Goal: Task Accomplishment & Management: Manage account settings

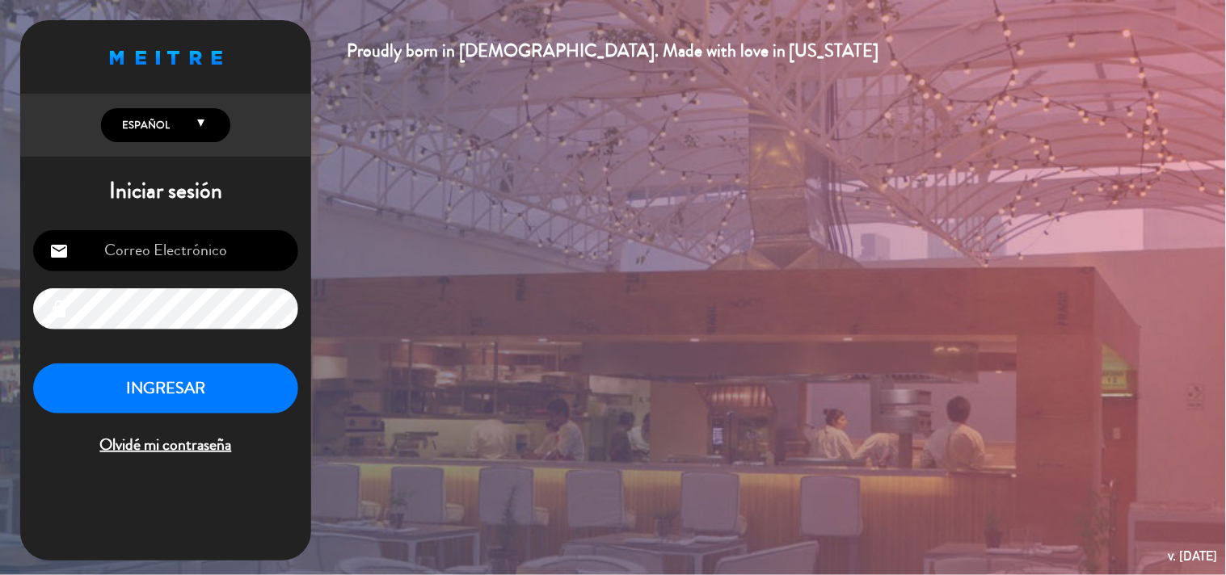
type input "[EMAIL_ADDRESS][DOMAIN_NAME]"
click at [158, 391] on button "INGRESAR" at bounding box center [165, 389] width 265 height 51
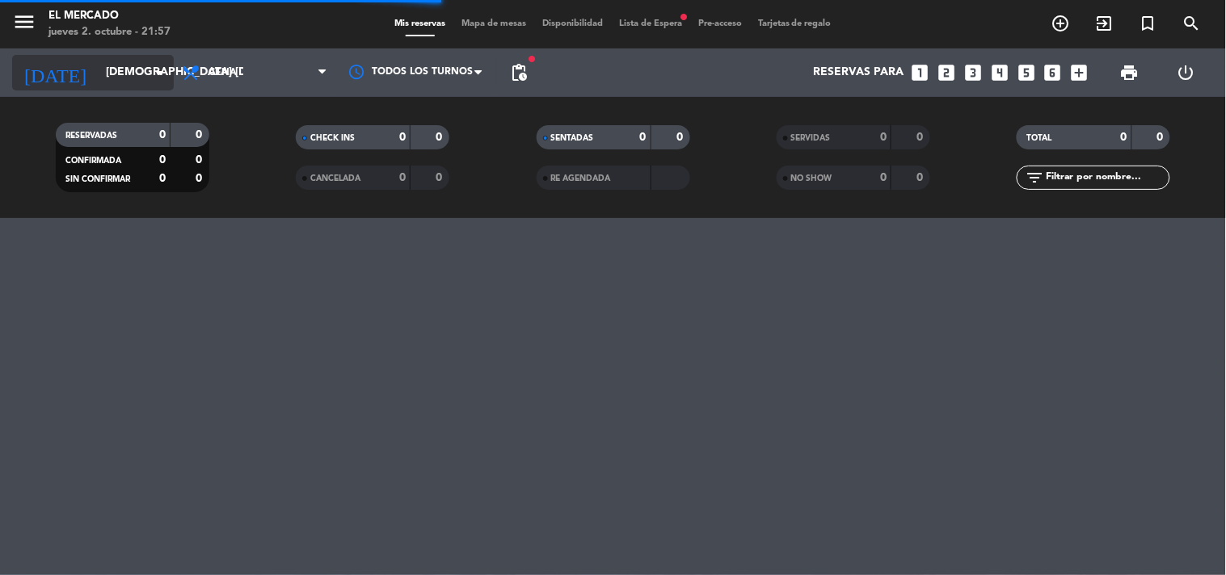
click at [165, 74] on icon "arrow_drop_down" at bounding box center [159, 72] width 19 height 19
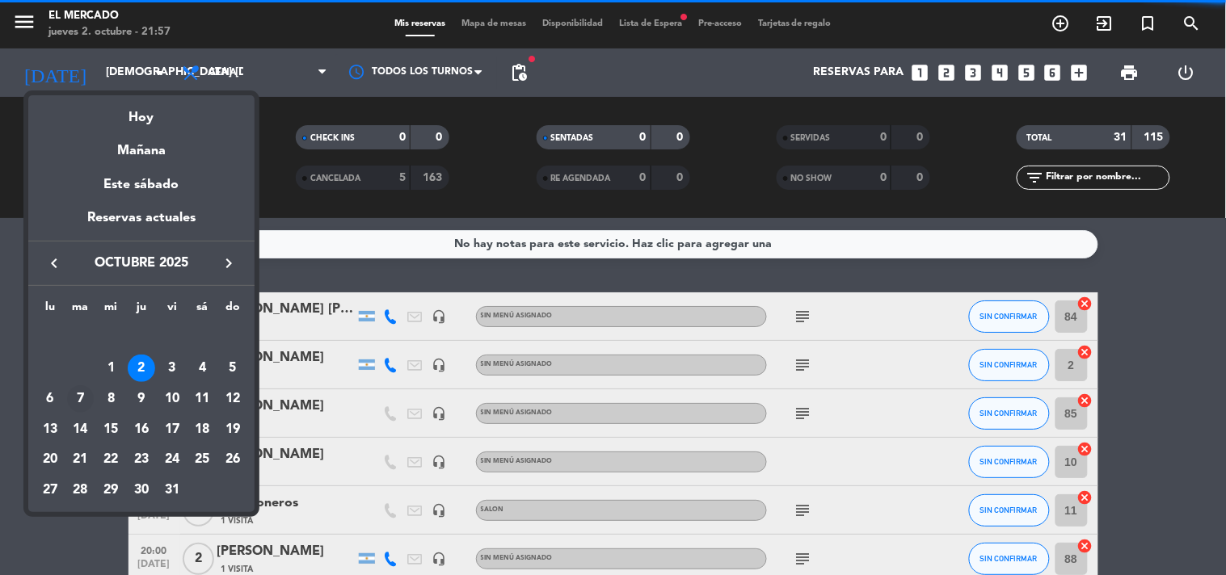
click at [81, 406] on div "7" at bounding box center [80, 398] width 27 height 27
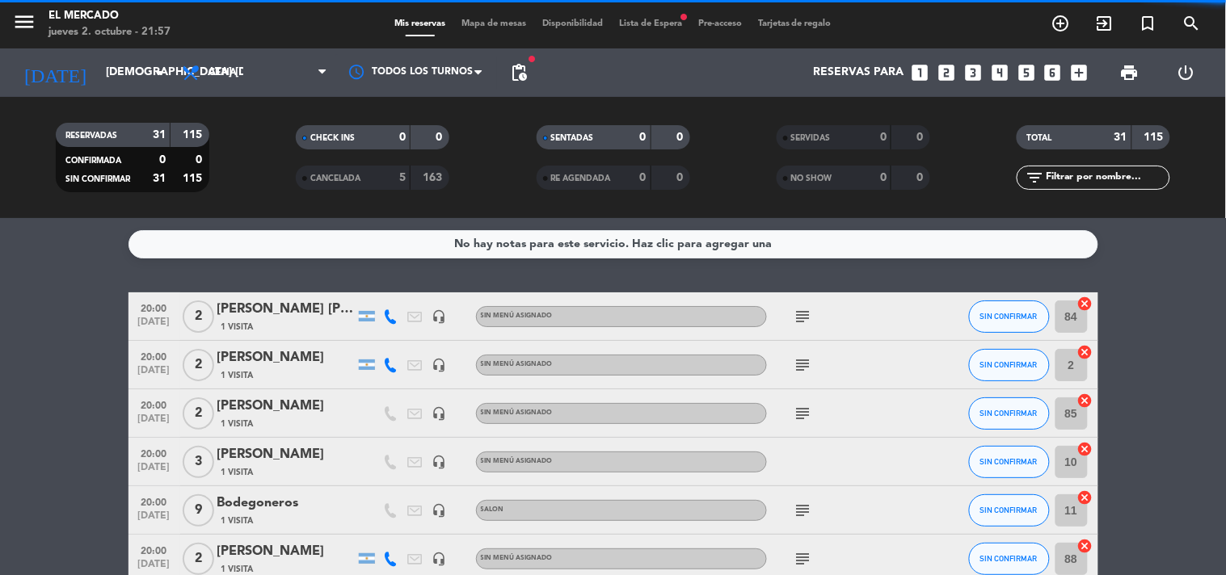
type input "[DATE] oct."
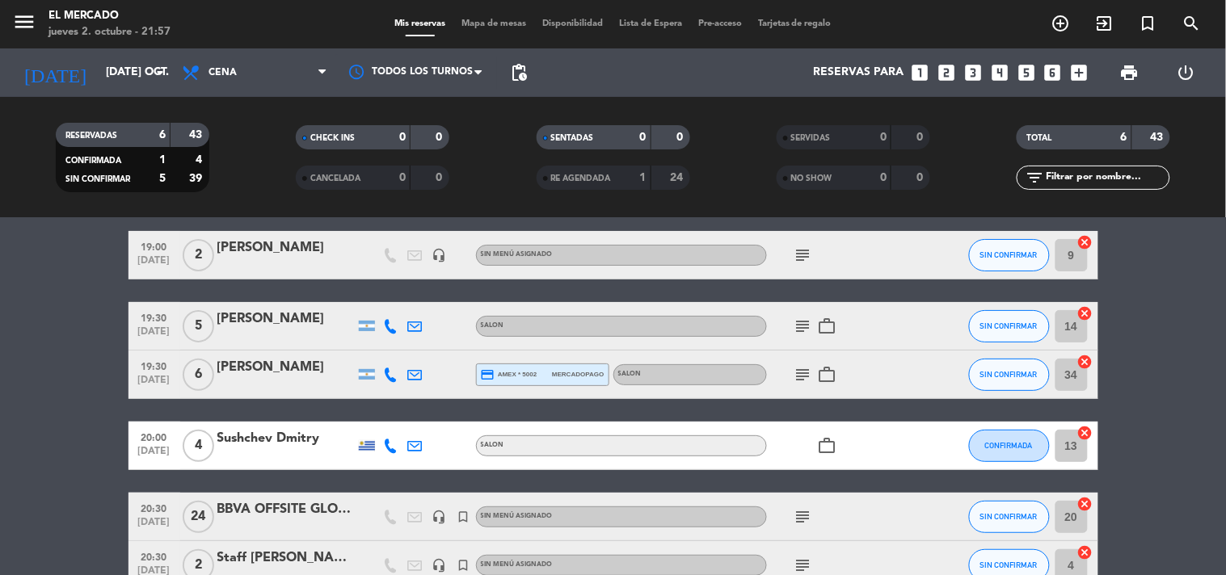
scroll to position [90, 0]
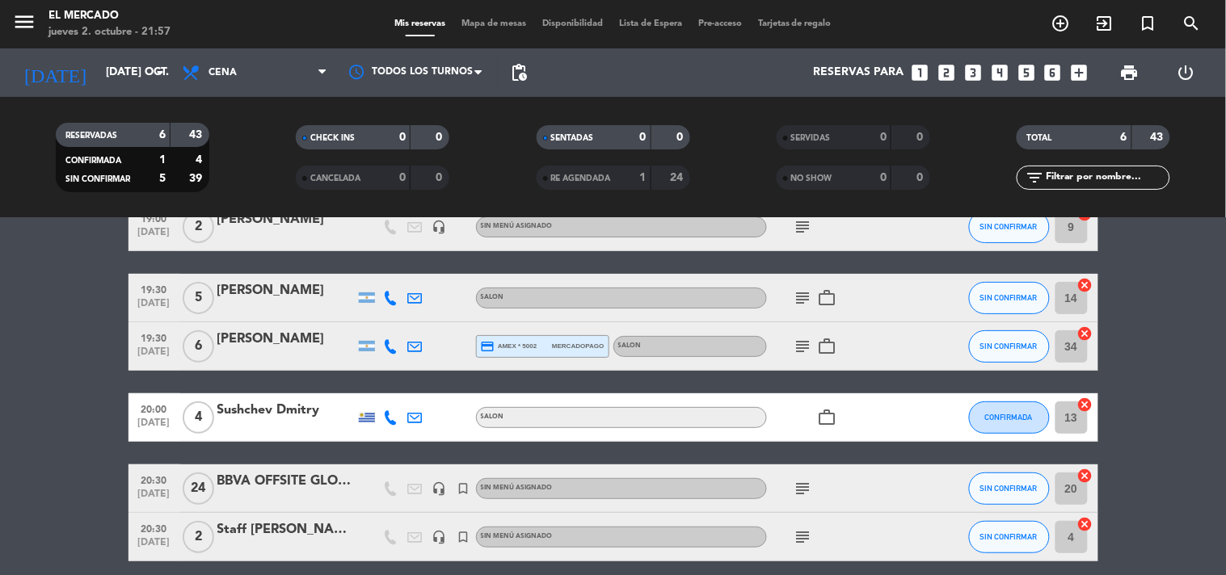
click at [297, 482] on div "BBVA OFFSITE GLOBAL" at bounding box center [285, 481] width 137 height 21
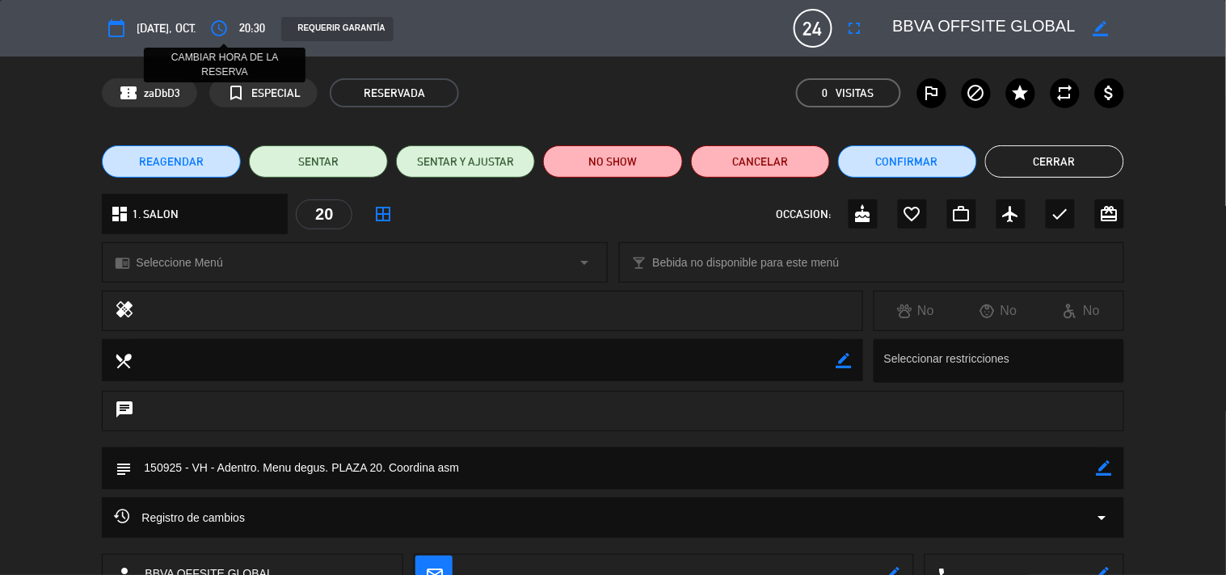
click at [221, 28] on icon "access_time" at bounding box center [218, 28] width 19 height 19
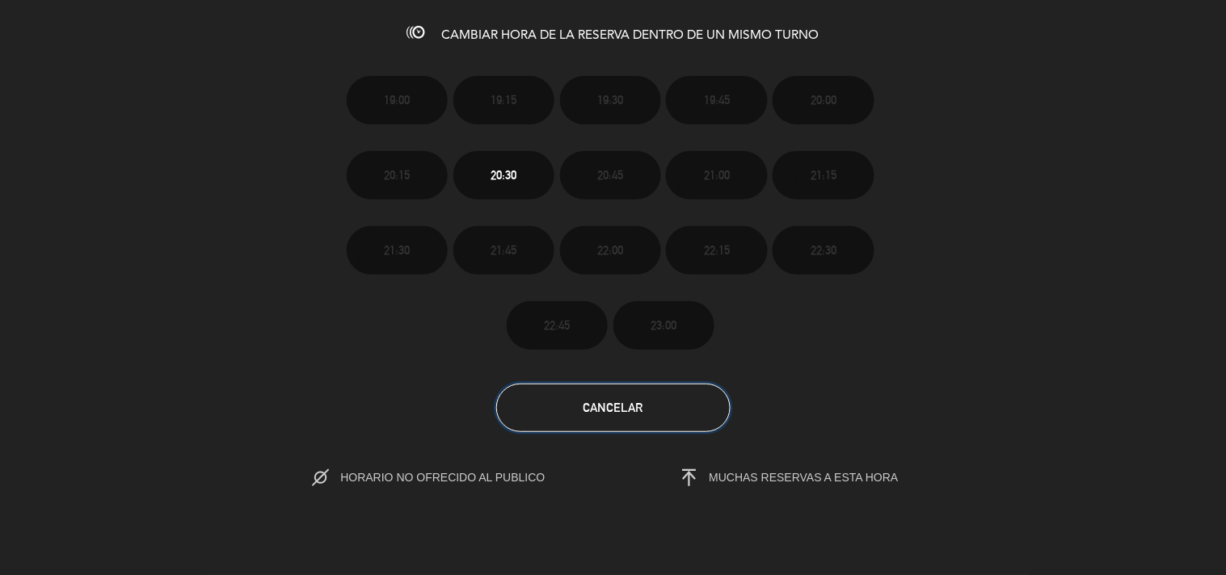
click at [600, 391] on button "Cancelar" at bounding box center [613, 408] width 234 height 48
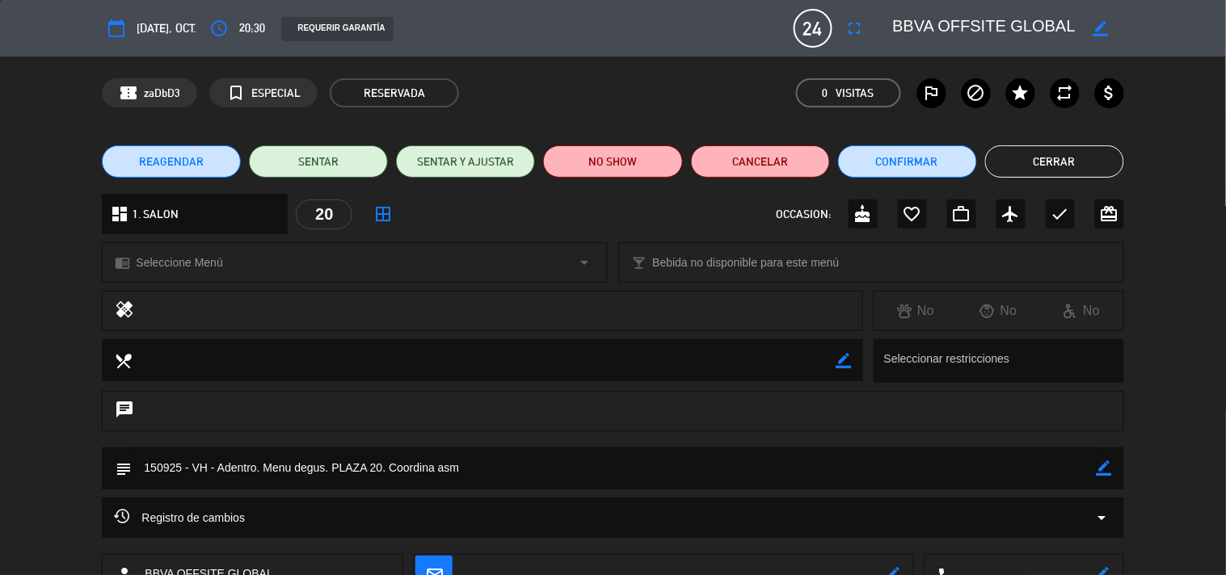
click at [224, 165] on button "REAGENDAR" at bounding box center [171, 161] width 139 height 32
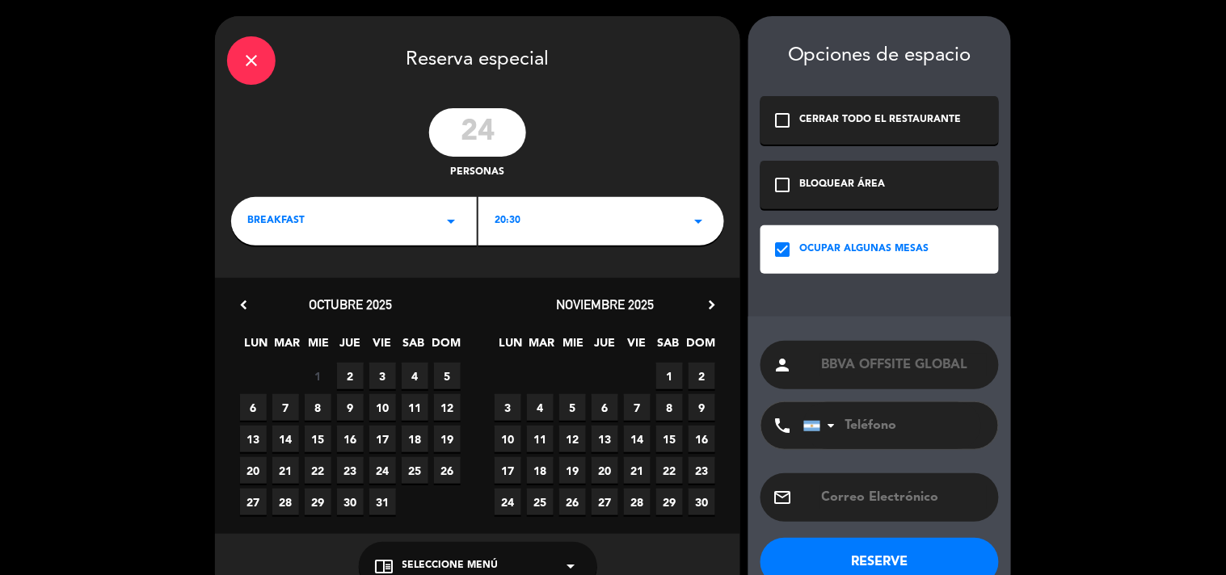
click at [417, 217] on div "BREAKFAST arrow_drop_down" at bounding box center [354, 221] width 246 height 48
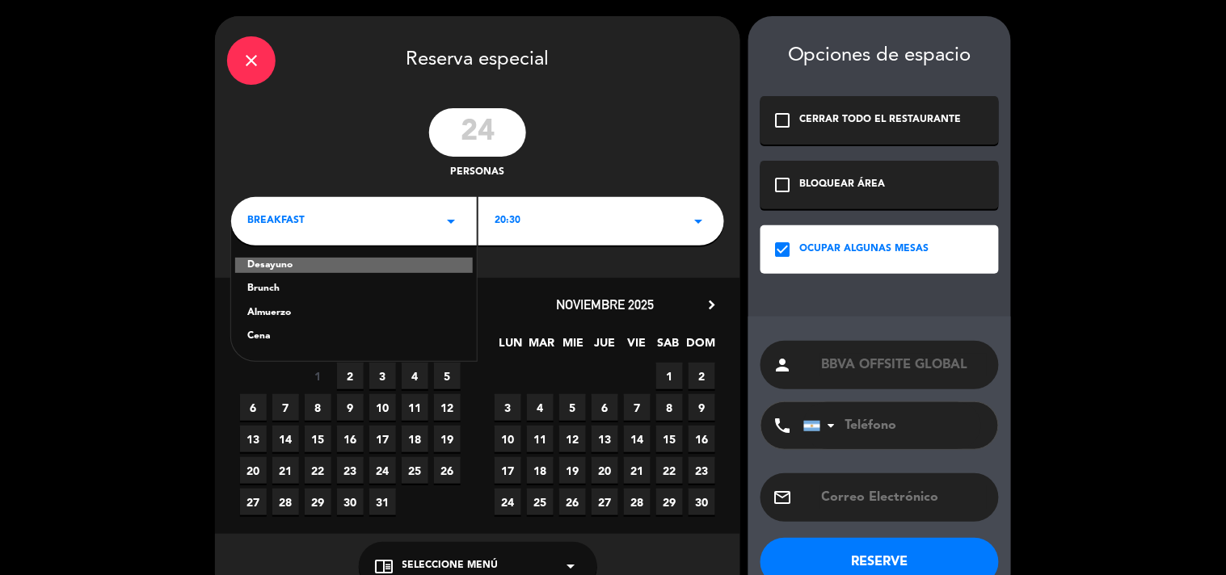
click at [264, 334] on div "Cena" at bounding box center [353, 337] width 213 height 16
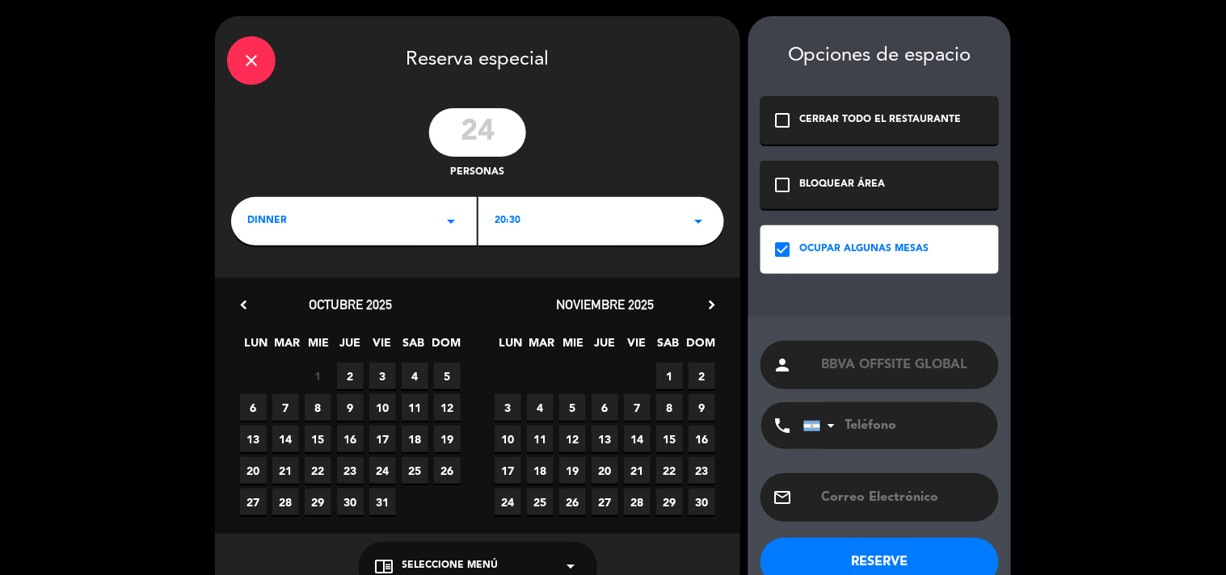
click at [279, 406] on span "7" at bounding box center [285, 407] width 27 height 27
click at [618, 234] on div "20:30 arrow_drop_down" at bounding box center [601, 221] width 246 height 48
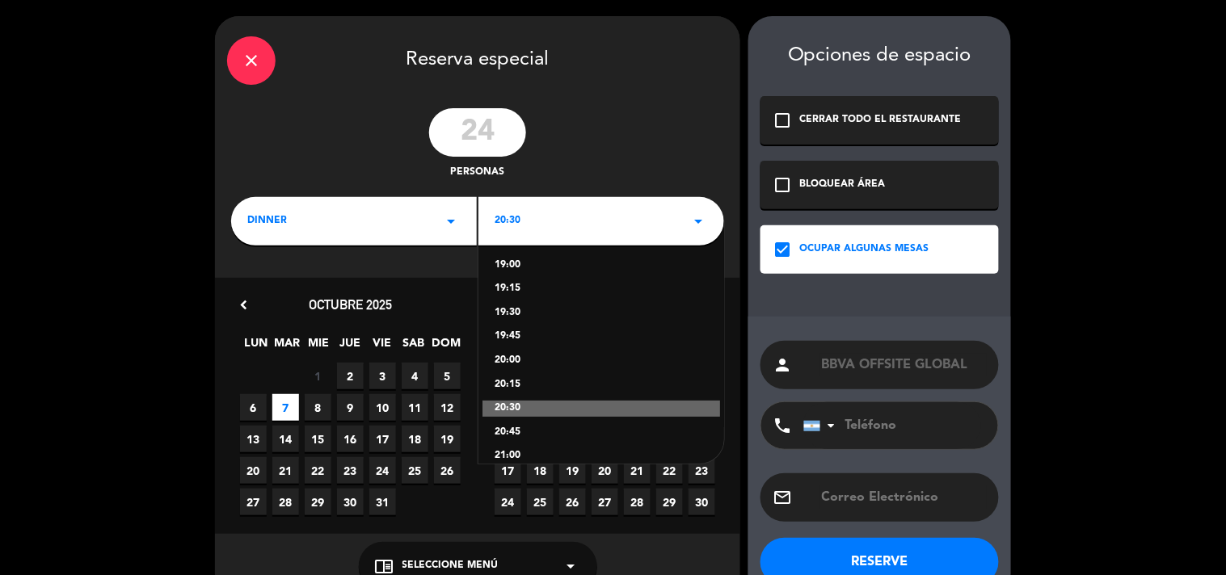
click at [515, 356] on div "20:00" at bounding box center [601, 361] width 213 height 16
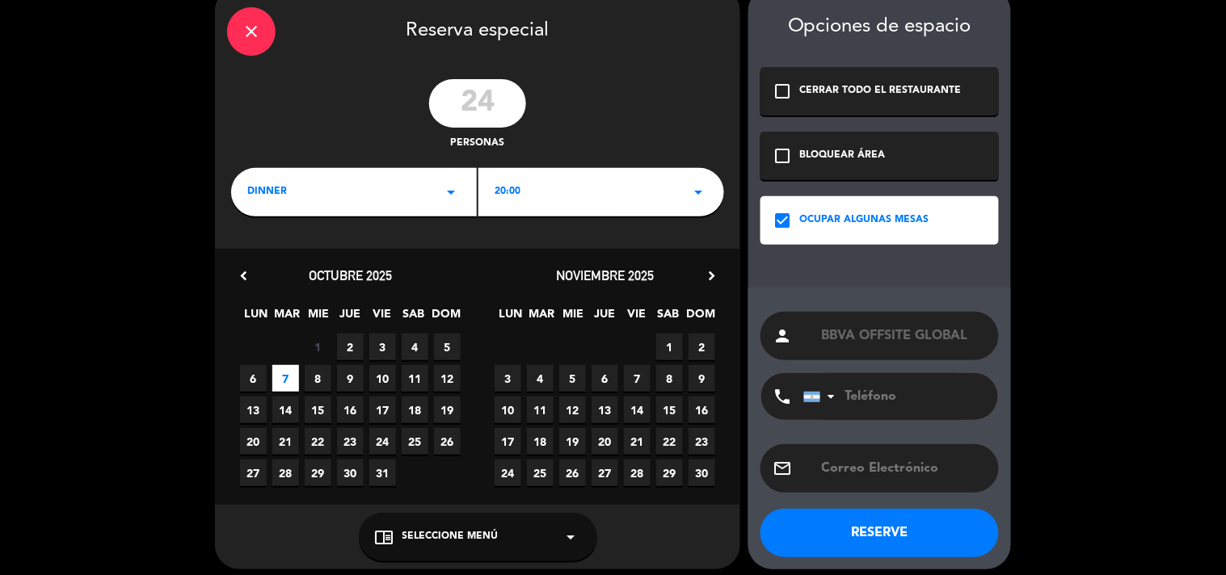
scroll to position [38, 0]
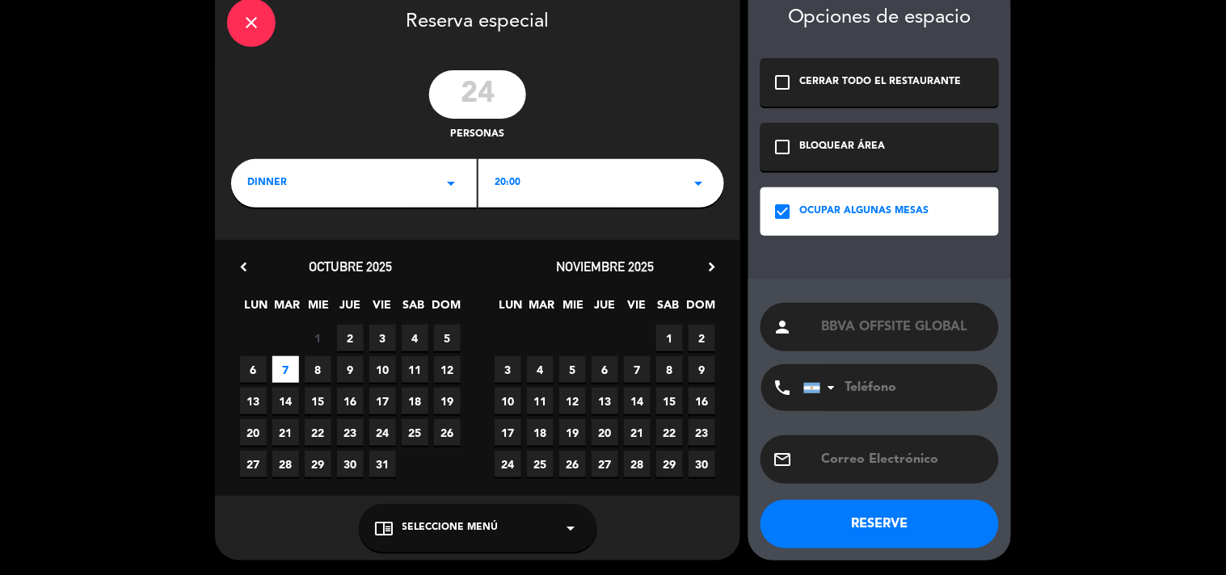
click at [894, 519] on button "RESERVE" at bounding box center [879, 524] width 238 height 48
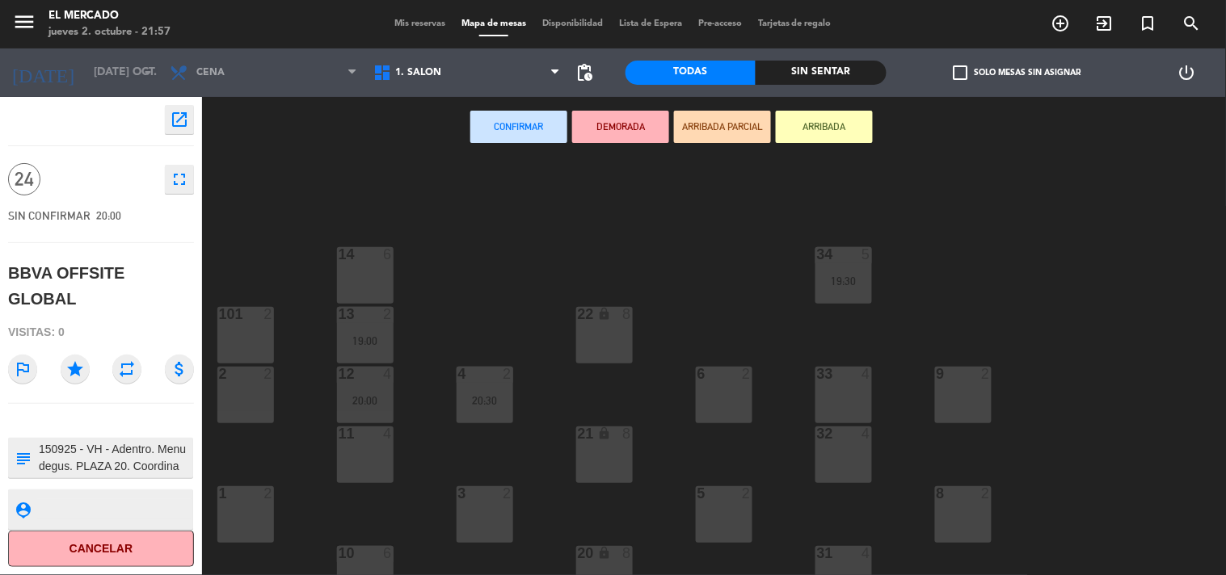
click at [609, 333] on div "22 lock 8" at bounding box center [604, 335] width 57 height 57
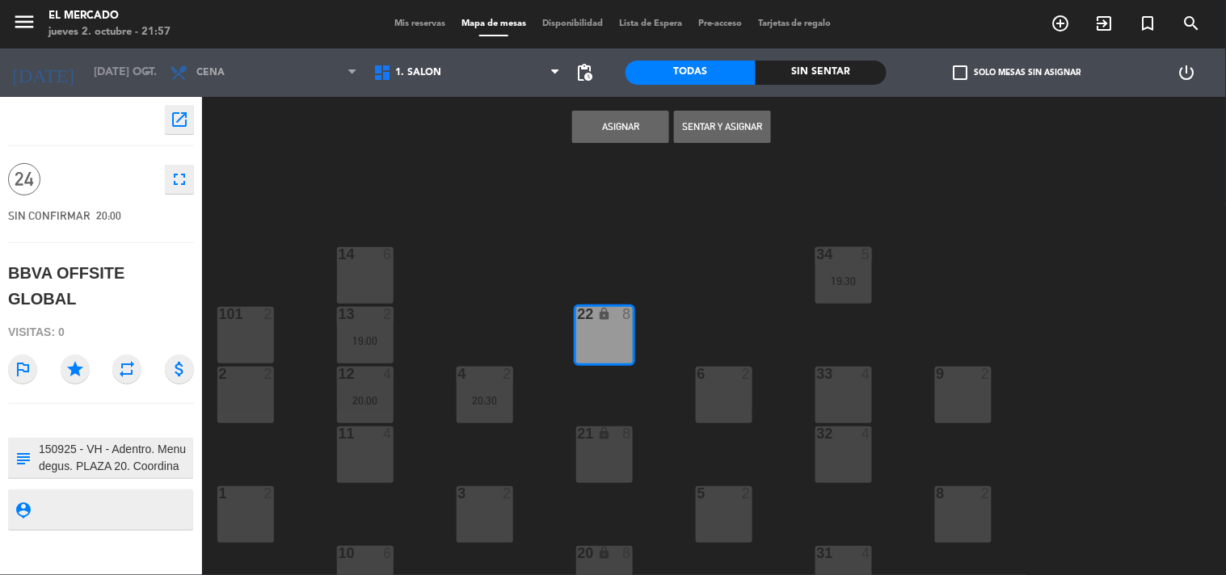
click at [608, 488] on div "34 5 19:30 14 6 22 lock 8 101 2 13 2 19:00 33 4 2 2 4 2 20:30 6 2 12 4 20:00 9 …" at bounding box center [720, 367] width 1012 height 418
click at [611, 469] on div "21 lock 8" at bounding box center [604, 455] width 57 height 57
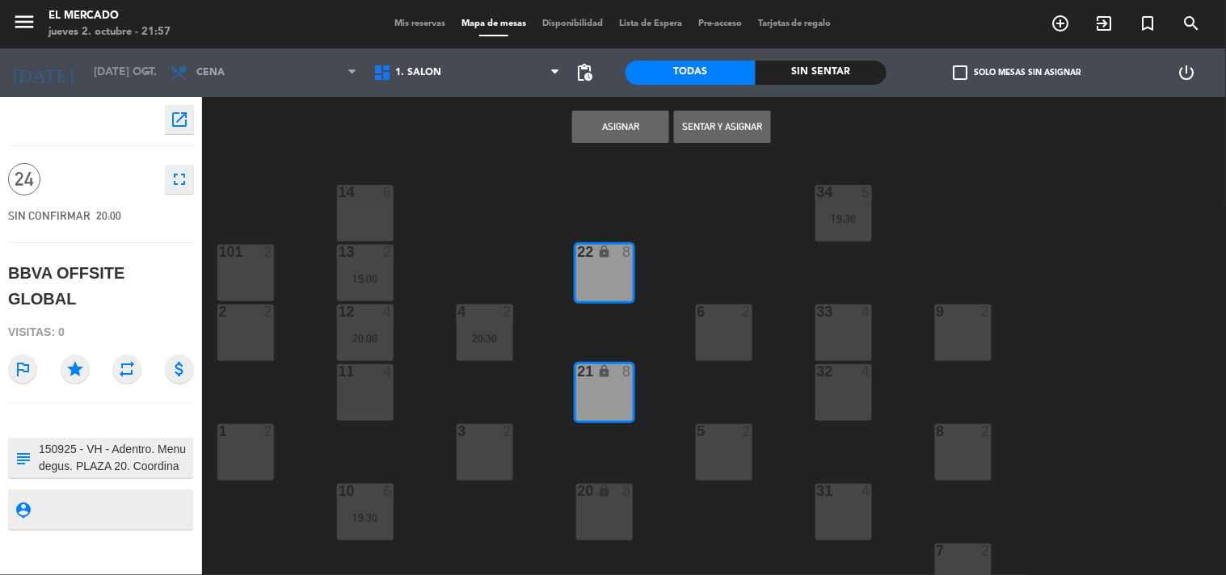
scroll to position [145, 0]
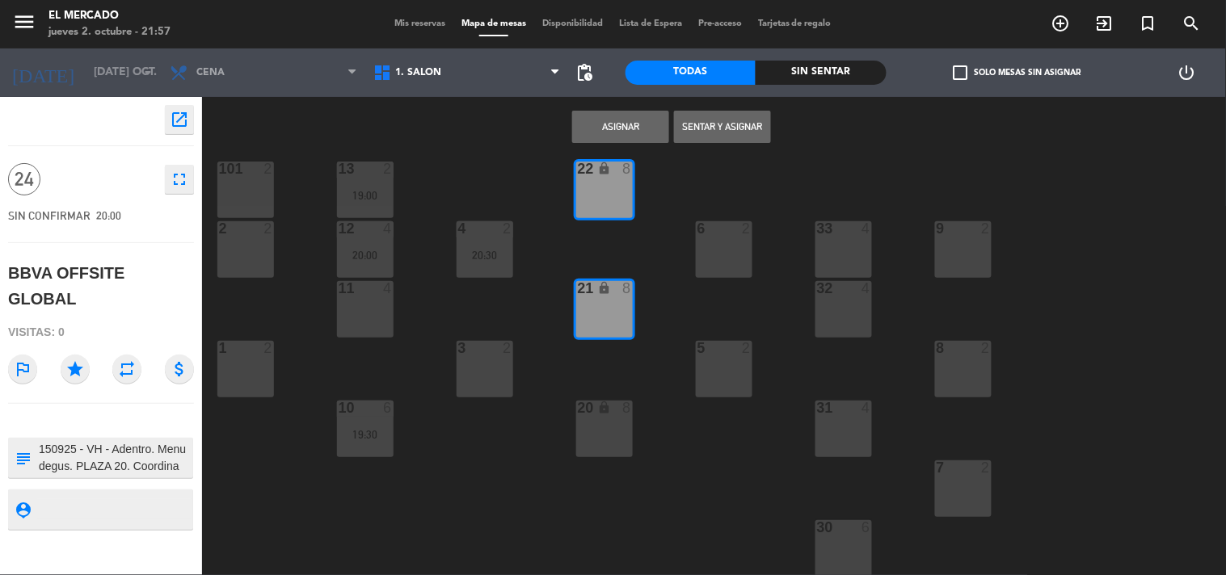
click at [602, 440] on div "20 lock 8" at bounding box center [604, 429] width 57 height 57
click at [632, 127] on button "Asignar" at bounding box center [620, 127] width 97 height 32
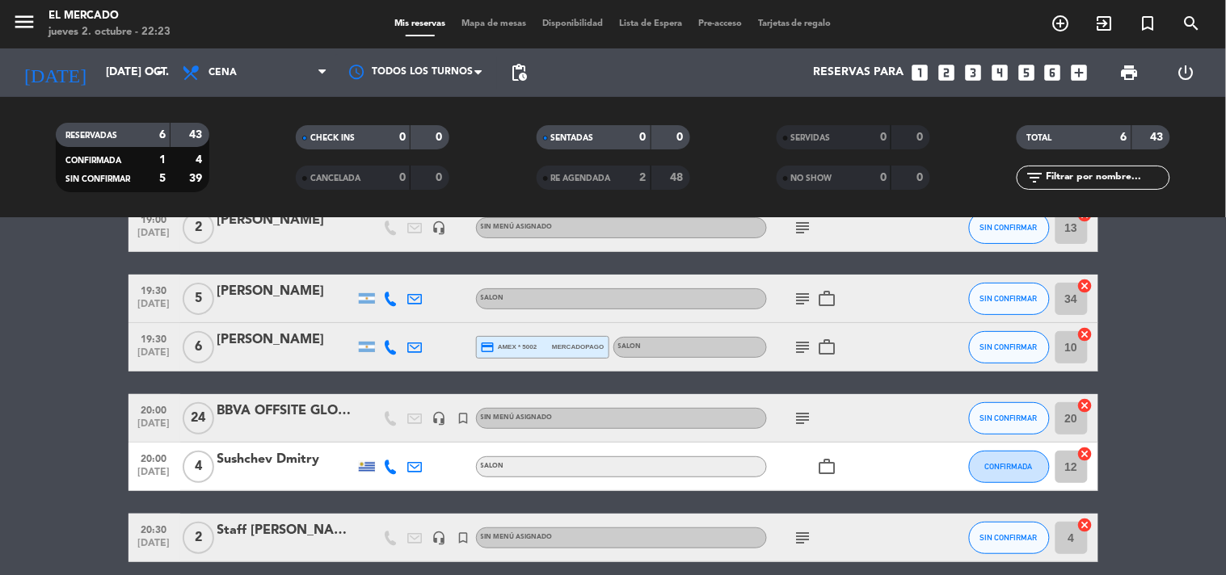
scroll to position [156, 0]
